Goal: Register for event/course

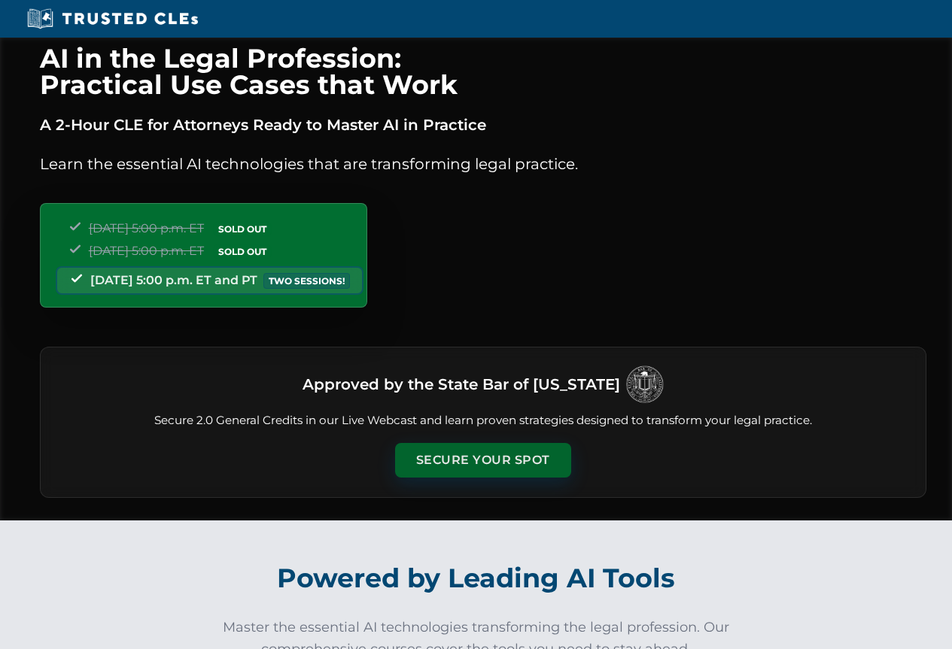
click at [449, 466] on button "Secure Your Spot" at bounding box center [483, 460] width 176 height 35
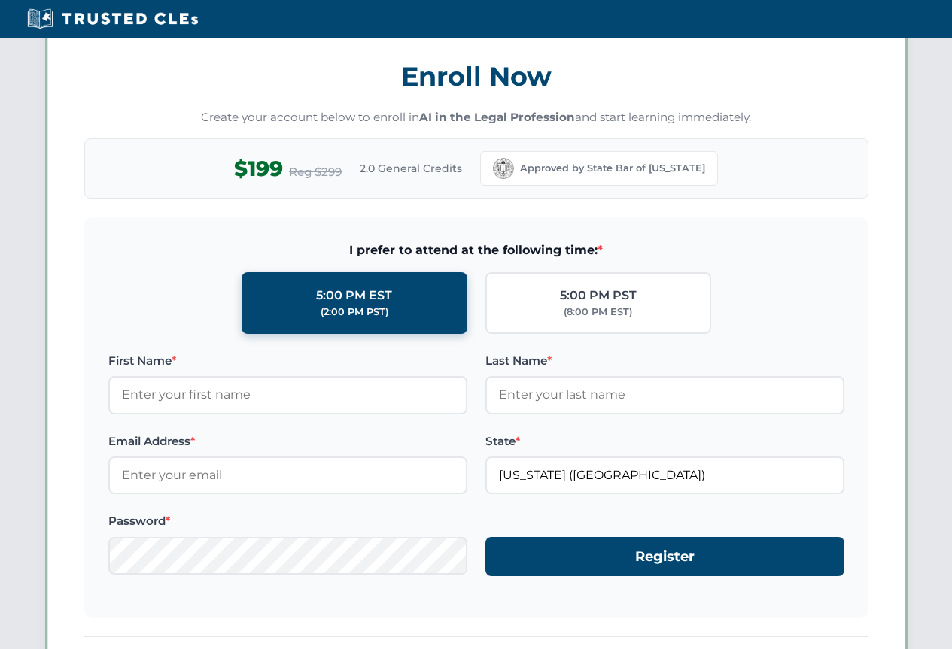
scroll to position [1304, 0]
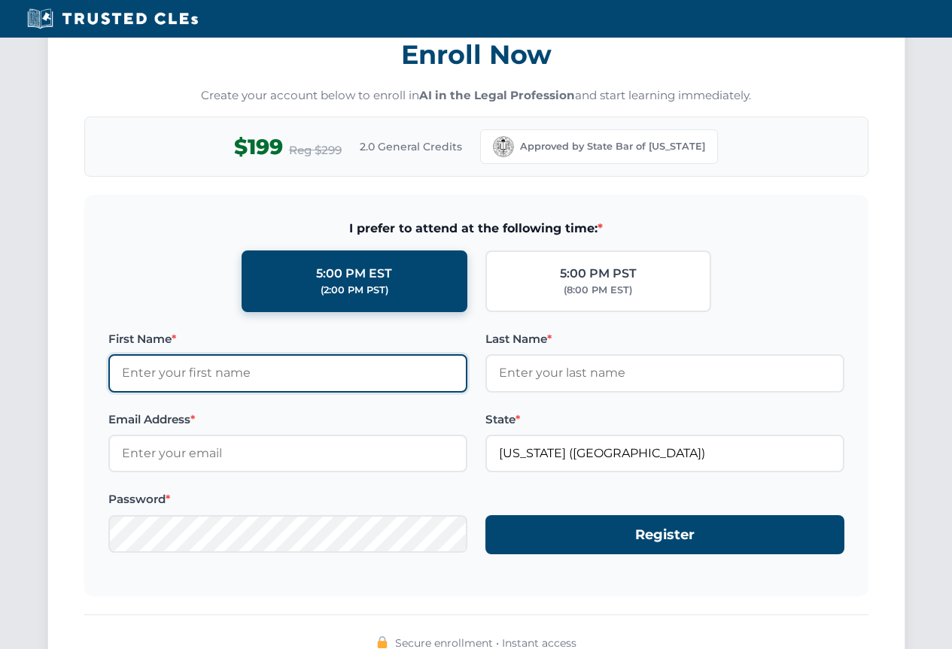
click at [154, 374] on input "First Name *" at bounding box center [287, 373] width 359 height 38
type input "[PERSON_NAME]"
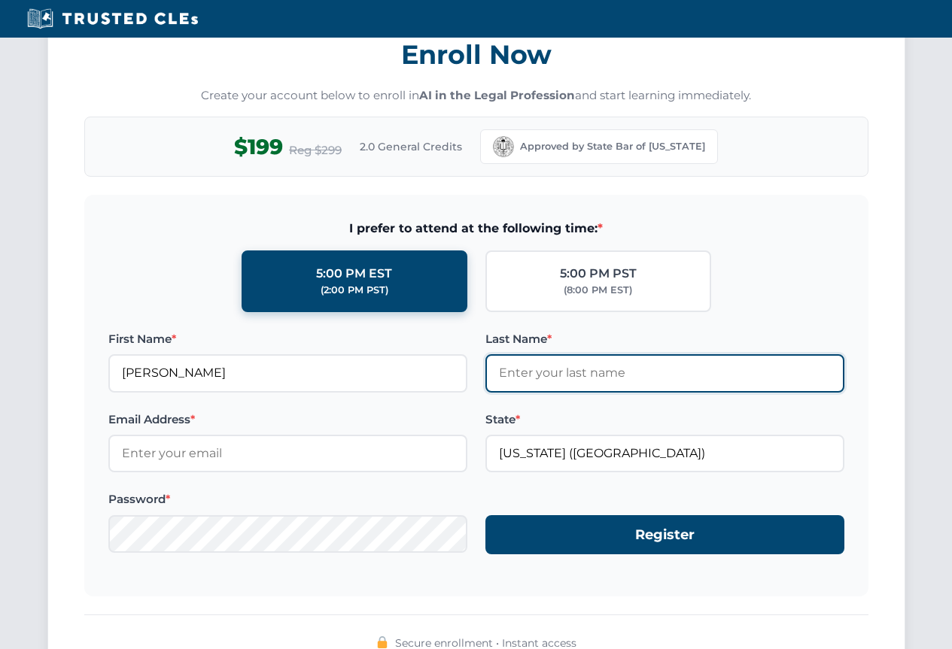
click at [508, 376] on input "Last Name *" at bounding box center [664, 373] width 359 height 38
type input "[PERSON_NAME]"
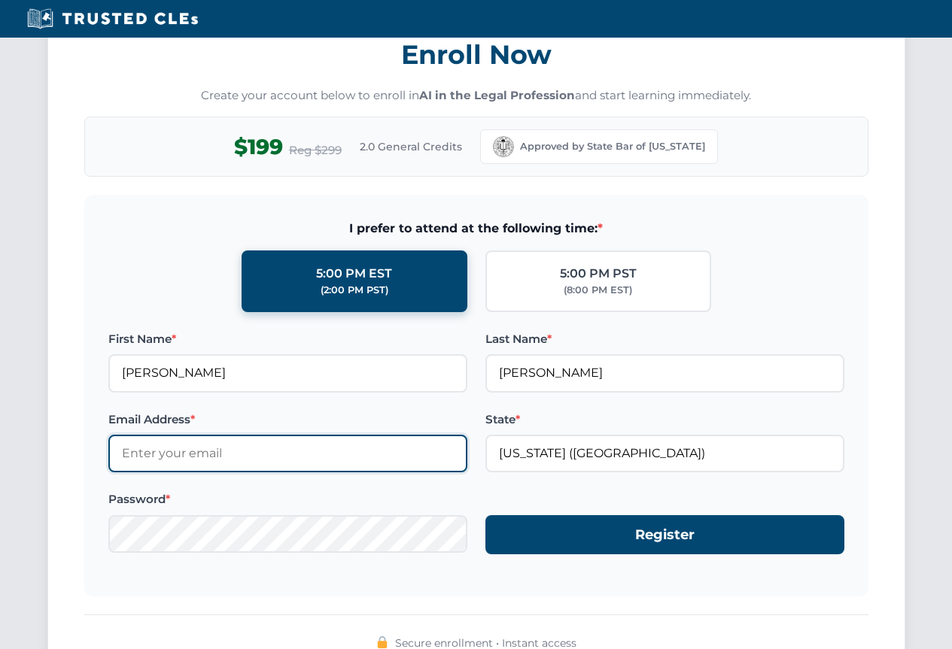
type input "[EMAIL_ADDRESS][DOMAIN_NAME]"
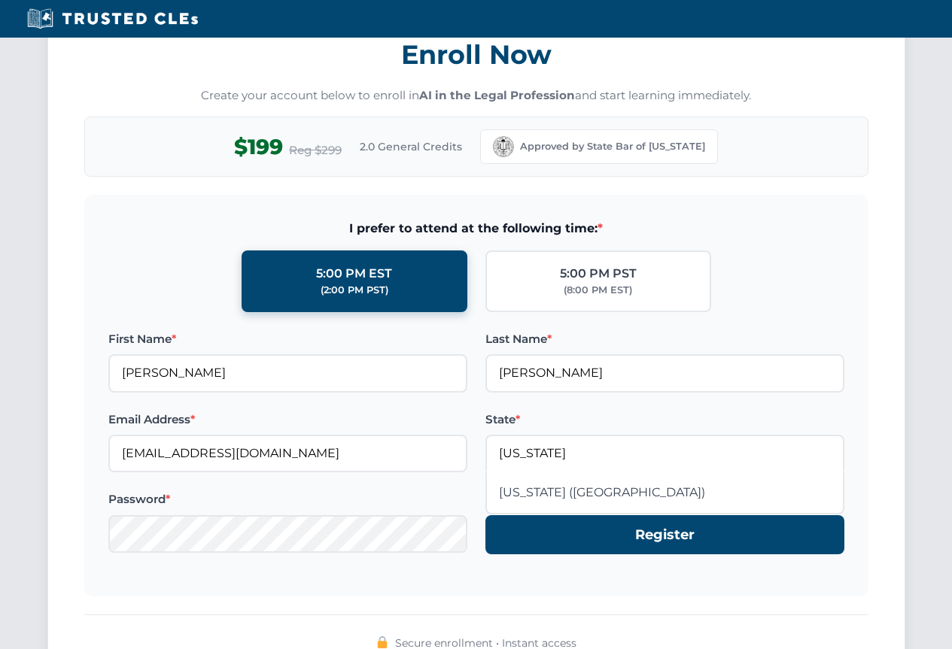
type input "[US_STATE] ([GEOGRAPHIC_DATA])"
type input "[PERSON_NAME]"
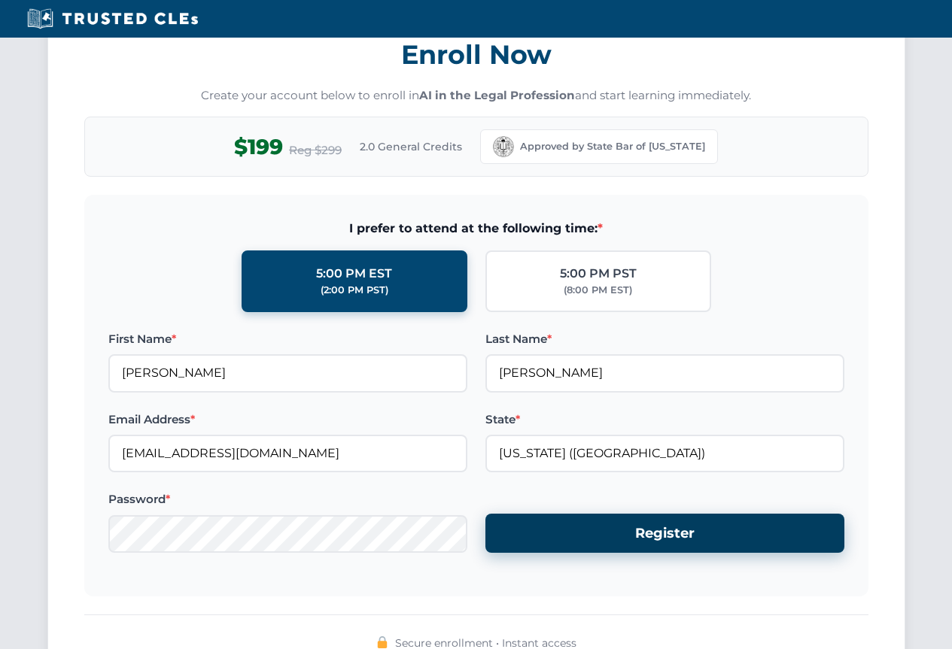
click at [551, 539] on button "Register" at bounding box center [664, 534] width 359 height 40
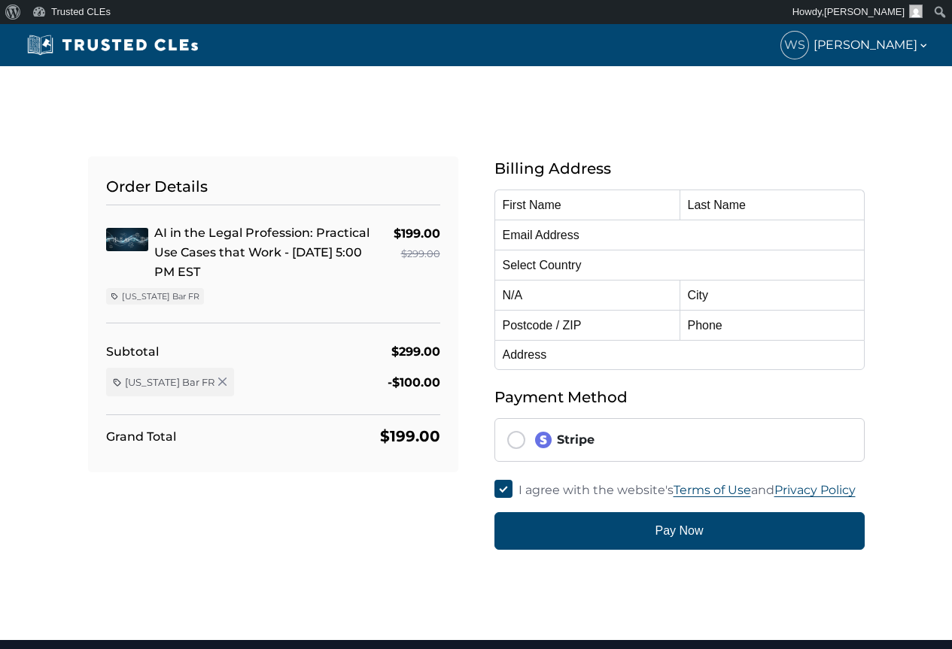
type input "[PERSON_NAME]"
type input "wstra90241@aol.com"
select select "United States"
radio input "true"
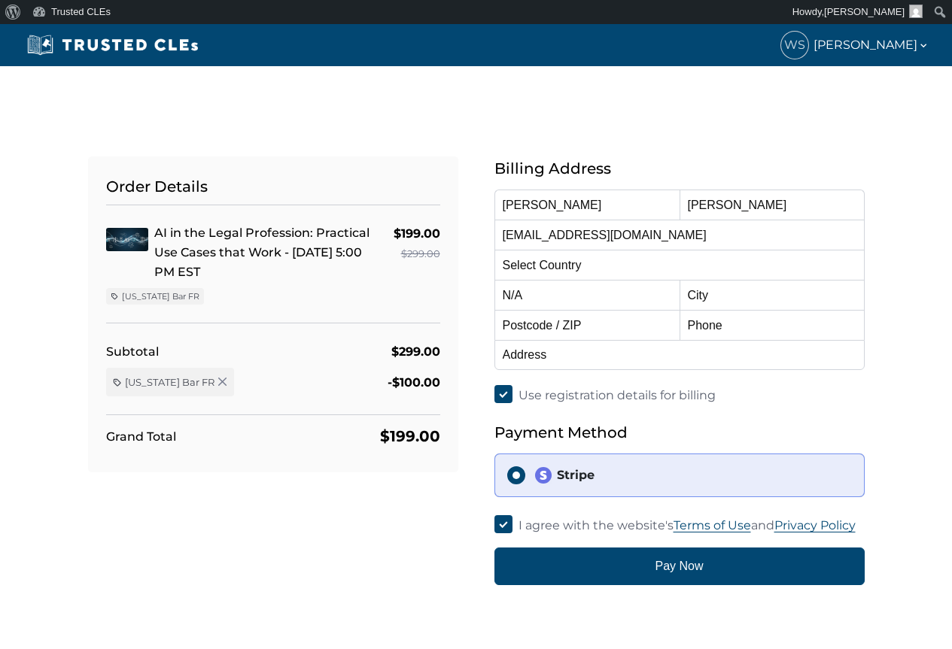
select select "[US_STATE]"
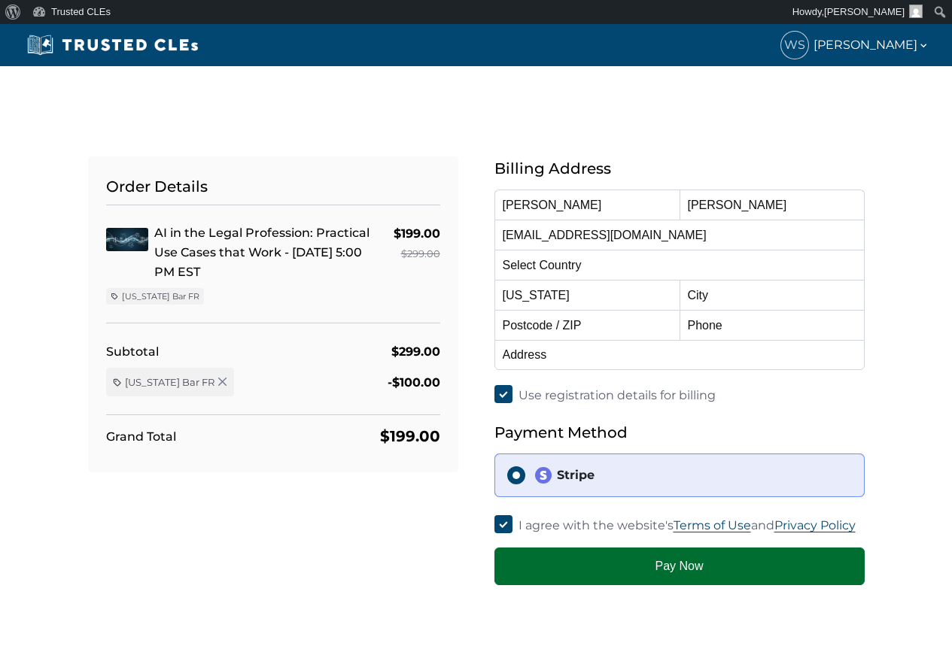
click at [566, 557] on button "Pay Now" at bounding box center [679, 567] width 370 height 38
click at [536, 571] on button "Pay Now" at bounding box center [679, 567] width 370 height 38
click at [534, 571] on button "Pay Now" at bounding box center [679, 567] width 370 height 38
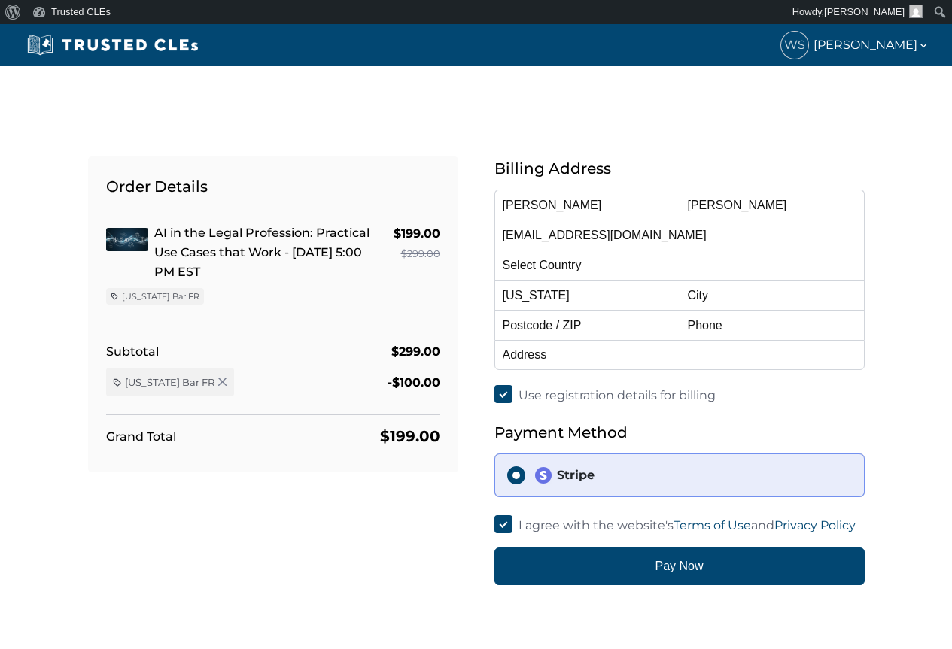
click at [49, 420] on div "Order Details AI in the Legal Profession: Practical Use Cases that Work - 10/15…" at bounding box center [476, 352] width 858 height 465
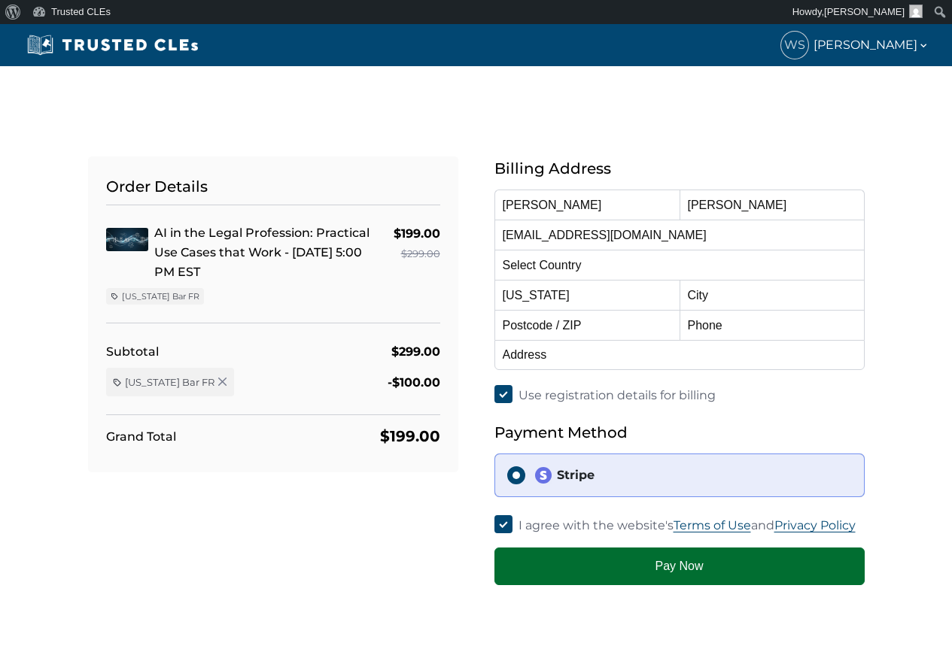
click at [507, 558] on button "Pay Now" at bounding box center [679, 567] width 370 height 38
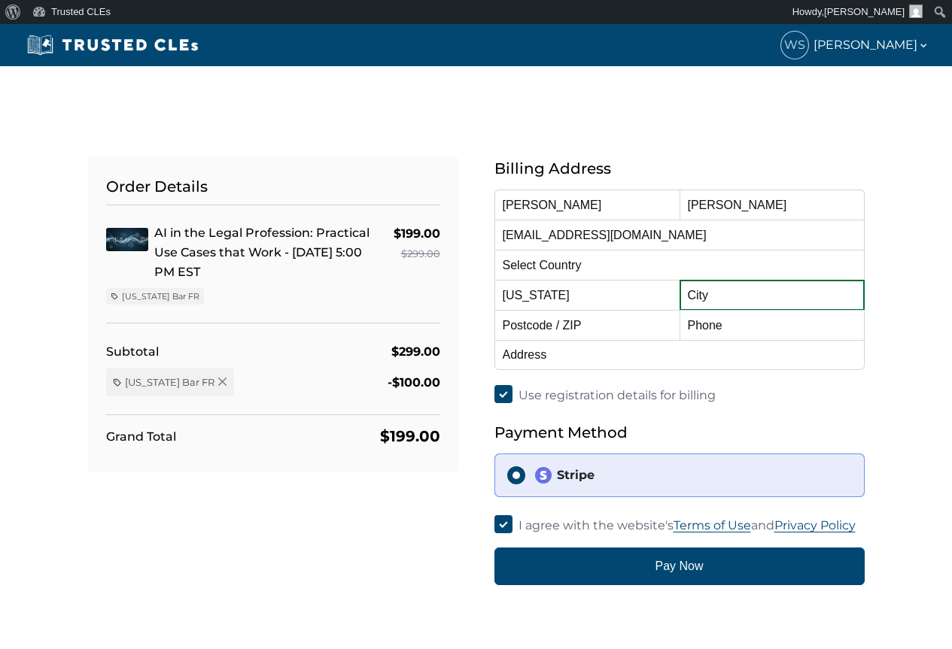
click at [741, 299] on input "text" at bounding box center [771, 295] width 185 height 30
type input "Huntington Beach"
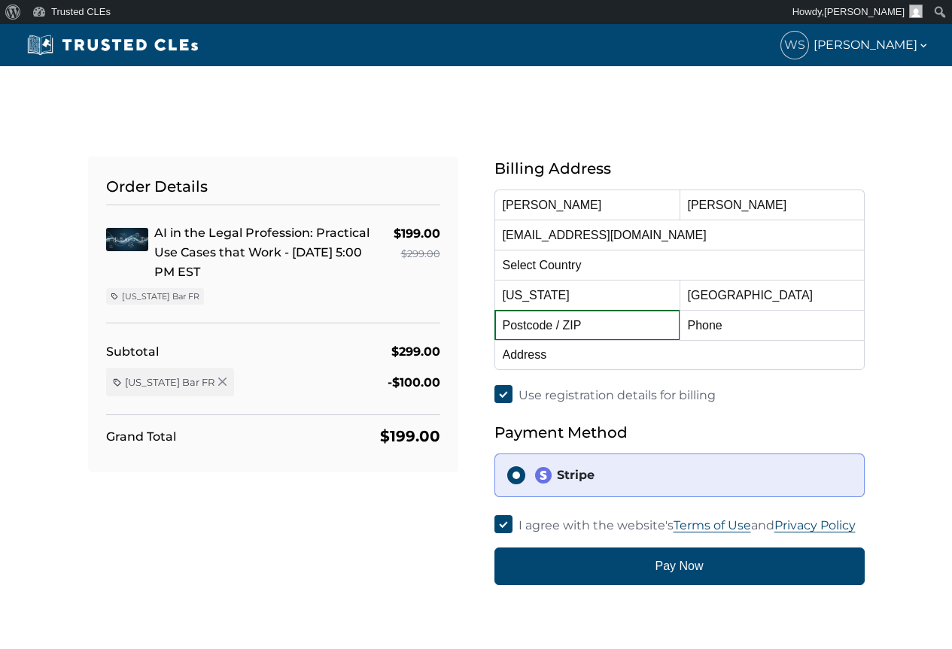
type input "92647"
type input "5623824080"
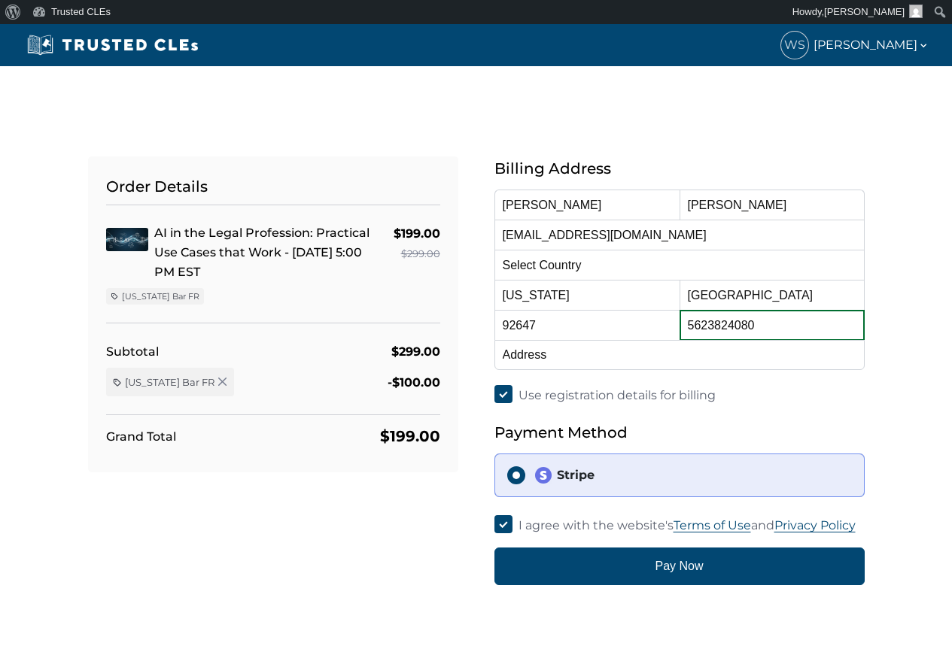
type input "17011 Beach Blvd Ste 900"
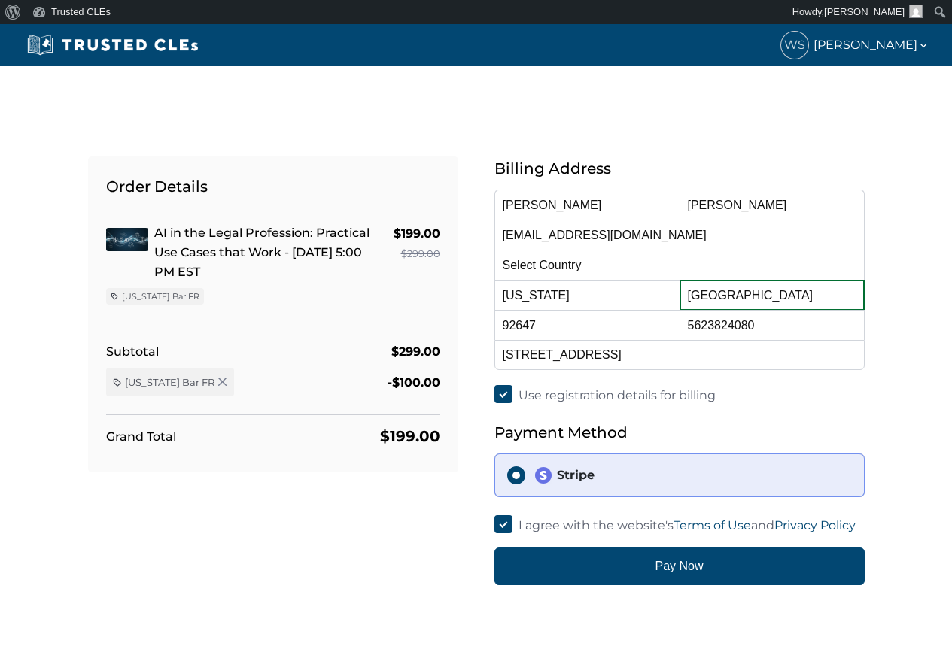
click at [798, 299] on input "Huntington Beach" at bounding box center [771, 295] width 185 height 30
click at [749, 298] on input "Downey" at bounding box center [771, 295] width 185 height 30
type input "Huntington Beach"
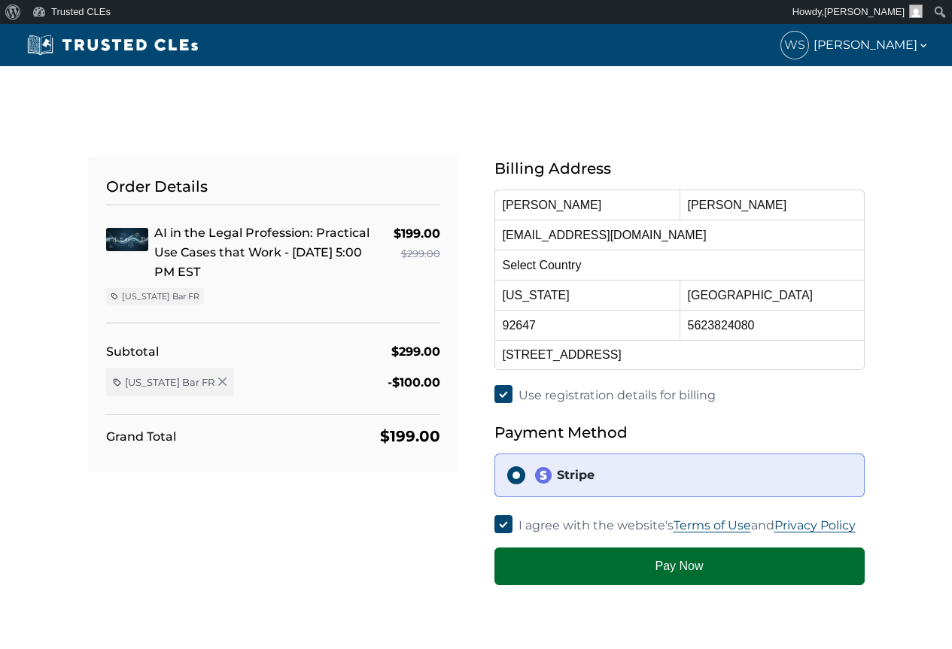
click at [679, 573] on button "Pay Now" at bounding box center [679, 567] width 370 height 38
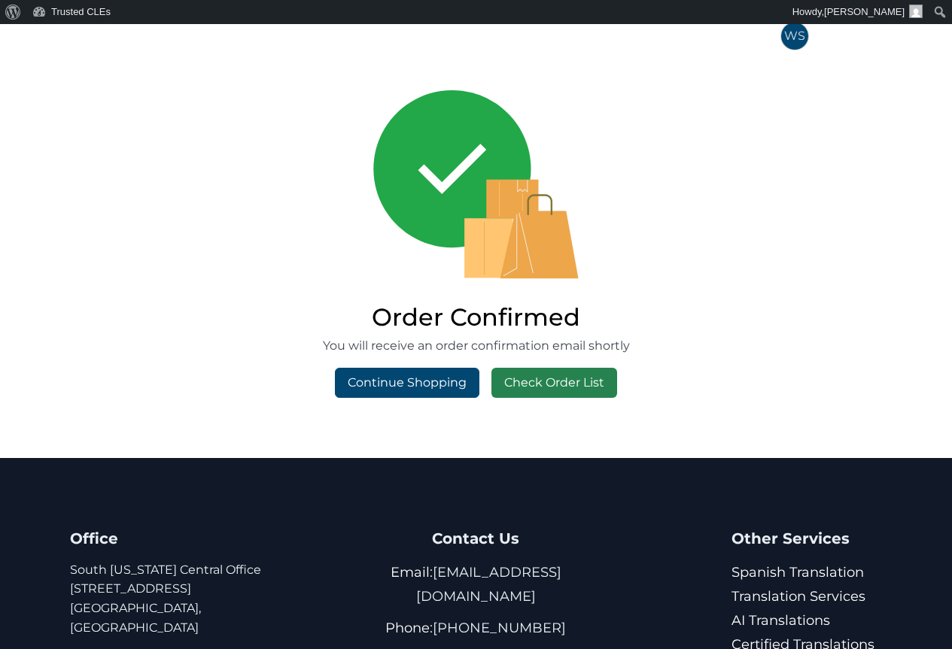
drag, startPoint x: 577, startPoint y: 385, endPoint x: 592, endPoint y: 372, distance: 20.2
click at [578, 387] on link "Check Order List" at bounding box center [554, 383] width 126 height 30
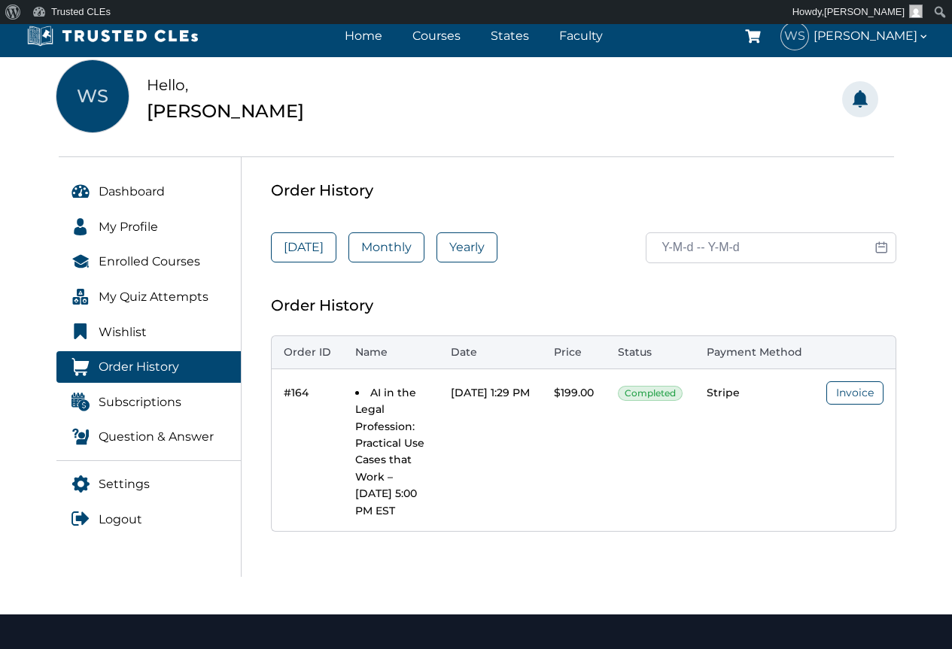
scroll to position [150, 0]
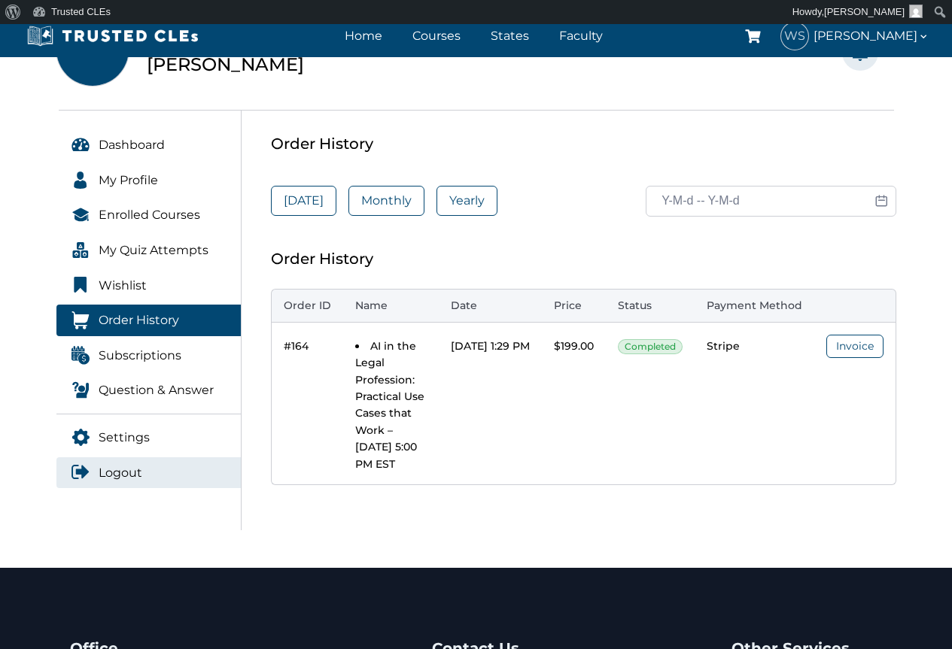
click at [141, 477] on span "Logout" at bounding box center [121, 473] width 44 height 20
